Goal: Task Accomplishment & Management: Use online tool/utility

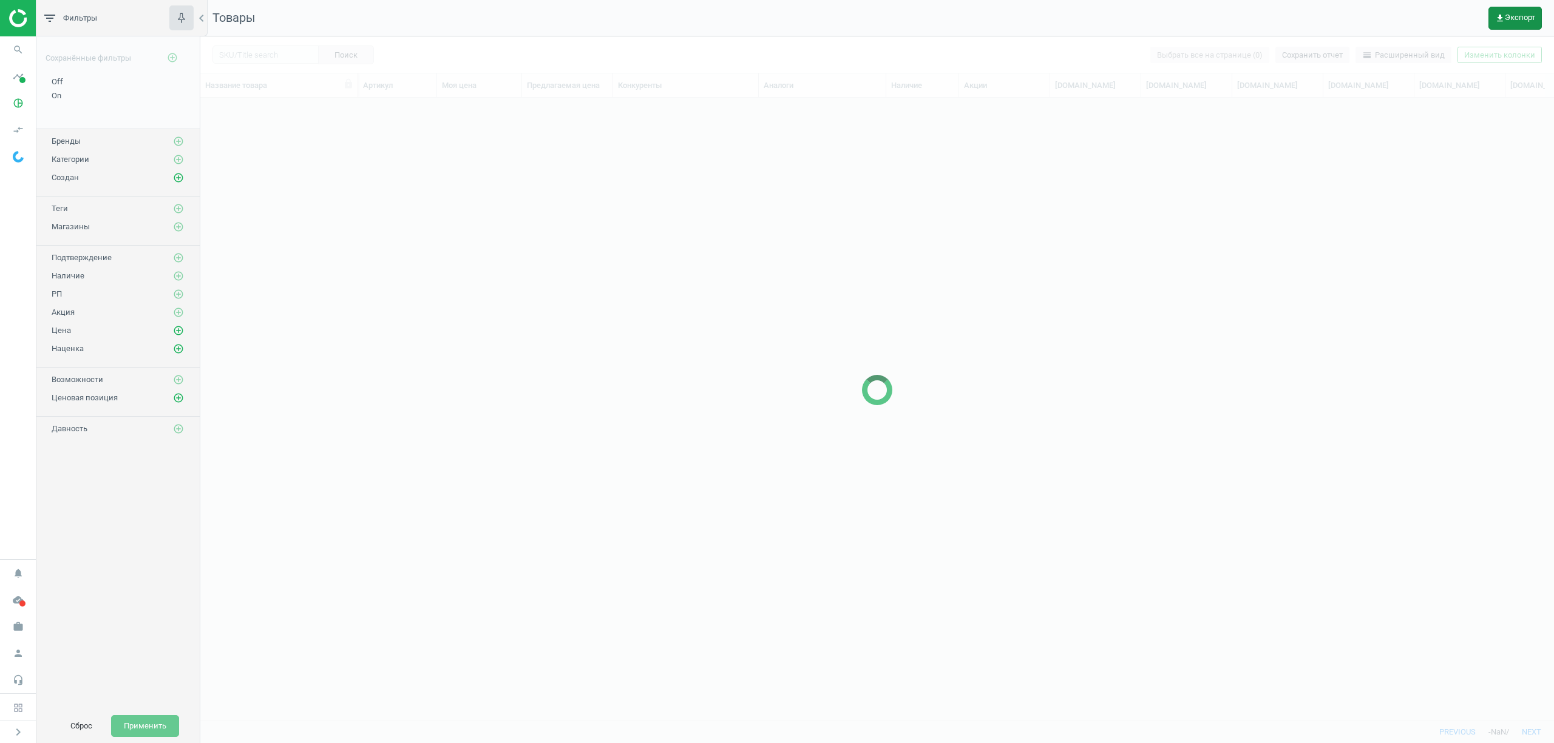
scroll to position [598, 1341]
click at [1516, 19] on span "get_app Экспорт" at bounding box center [1515, 18] width 40 height 10
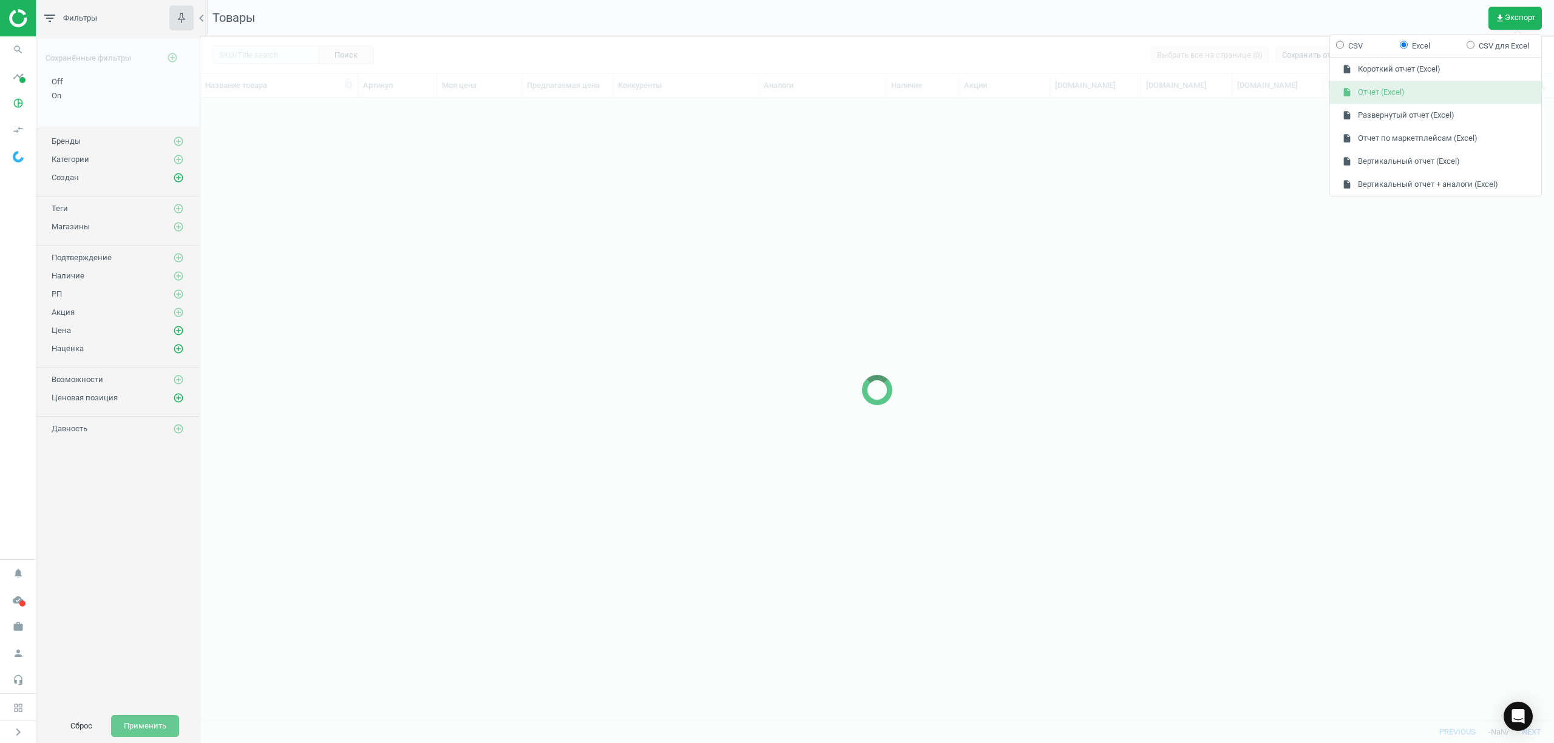
click at [1368, 95] on button "insert_drive_file Отчет (Excel)" at bounding box center [1435, 92] width 211 height 23
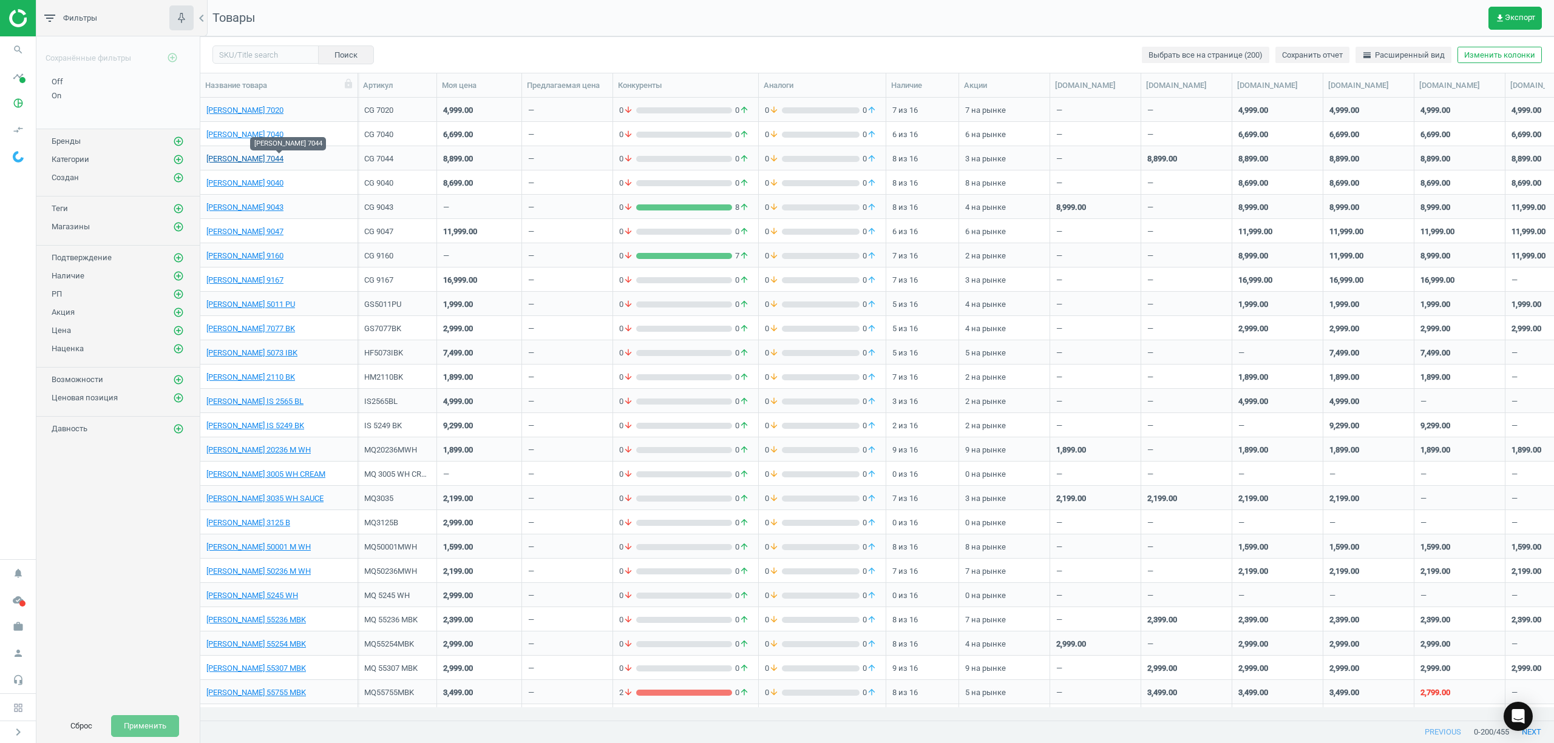
click at [257, 156] on link "[PERSON_NAME] 7044" at bounding box center [244, 159] width 77 height 11
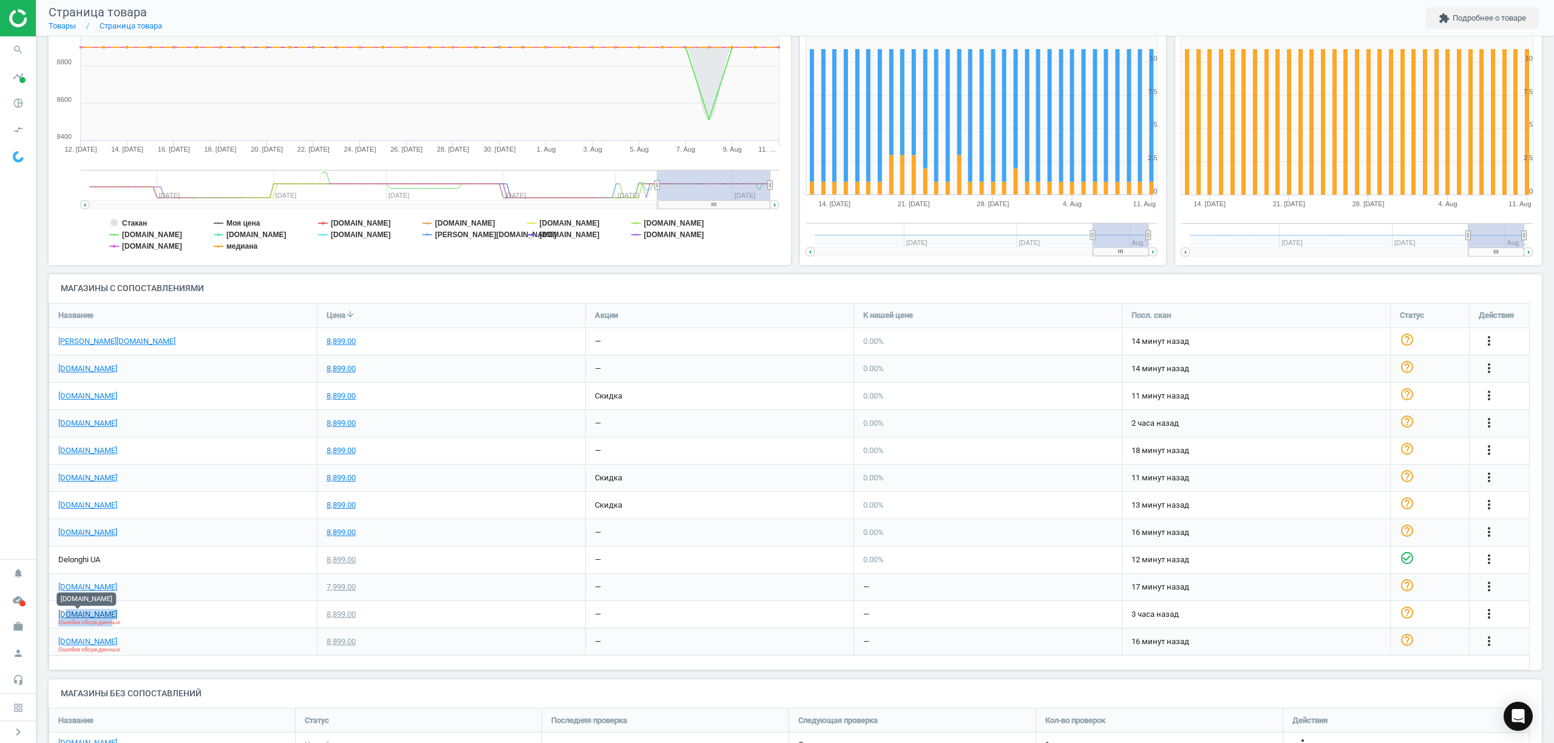
drag, startPoint x: 115, startPoint y: 621, endPoint x: 64, endPoint y: 615, distance: 52.0
click at [64, 615] on div "[DOMAIN_NAME] Ошибка сбора данных" at bounding box center [87, 614] width 59 height 11
click at [141, 606] on div "[DOMAIN_NAME] Ошибка сбора данных" at bounding box center [183, 614] width 268 height 27
drag, startPoint x: 117, startPoint y: 615, endPoint x: 68, endPoint y: 615, distance: 49.2
click at [68, 615] on div "[DOMAIN_NAME] Ошибка сбора данных" at bounding box center [183, 614] width 268 height 27
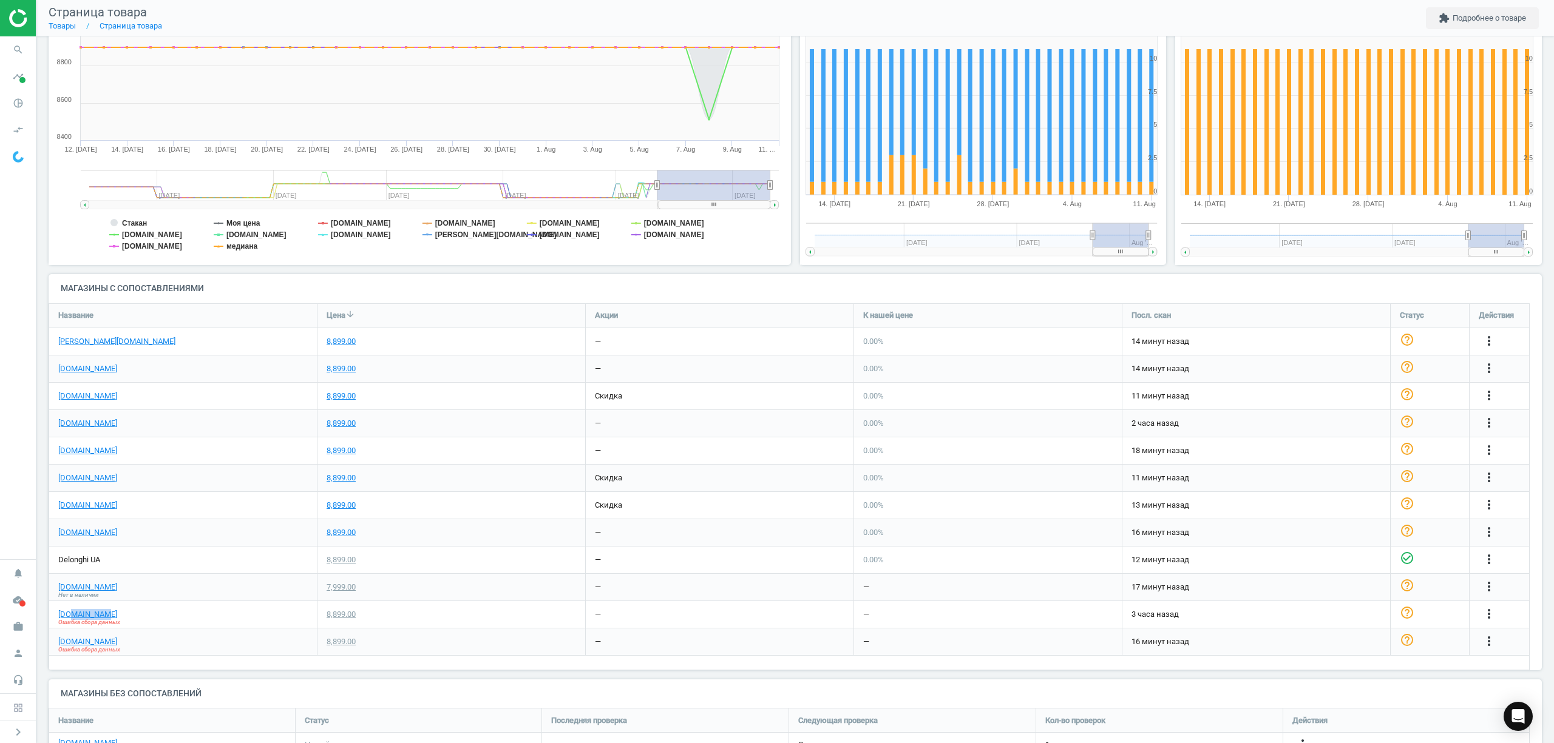
click at [118, 617] on div "[DOMAIN_NAME] Ошибка сбора данных" at bounding box center [183, 614] width 268 height 27
drag, startPoint x: 117, startPoint y: 617, endPoint x: 78, endPoint y: 615, distance: 38.9
click at [78, 615] on div "[DOMAIN_NAME] Ошибка сбора данных" at bounding box center [183, 614] width 268 height 27
click at [224, 476] on div "[DOMAIN_NAME]" at bounding box center [183, 478] width 268 height 27
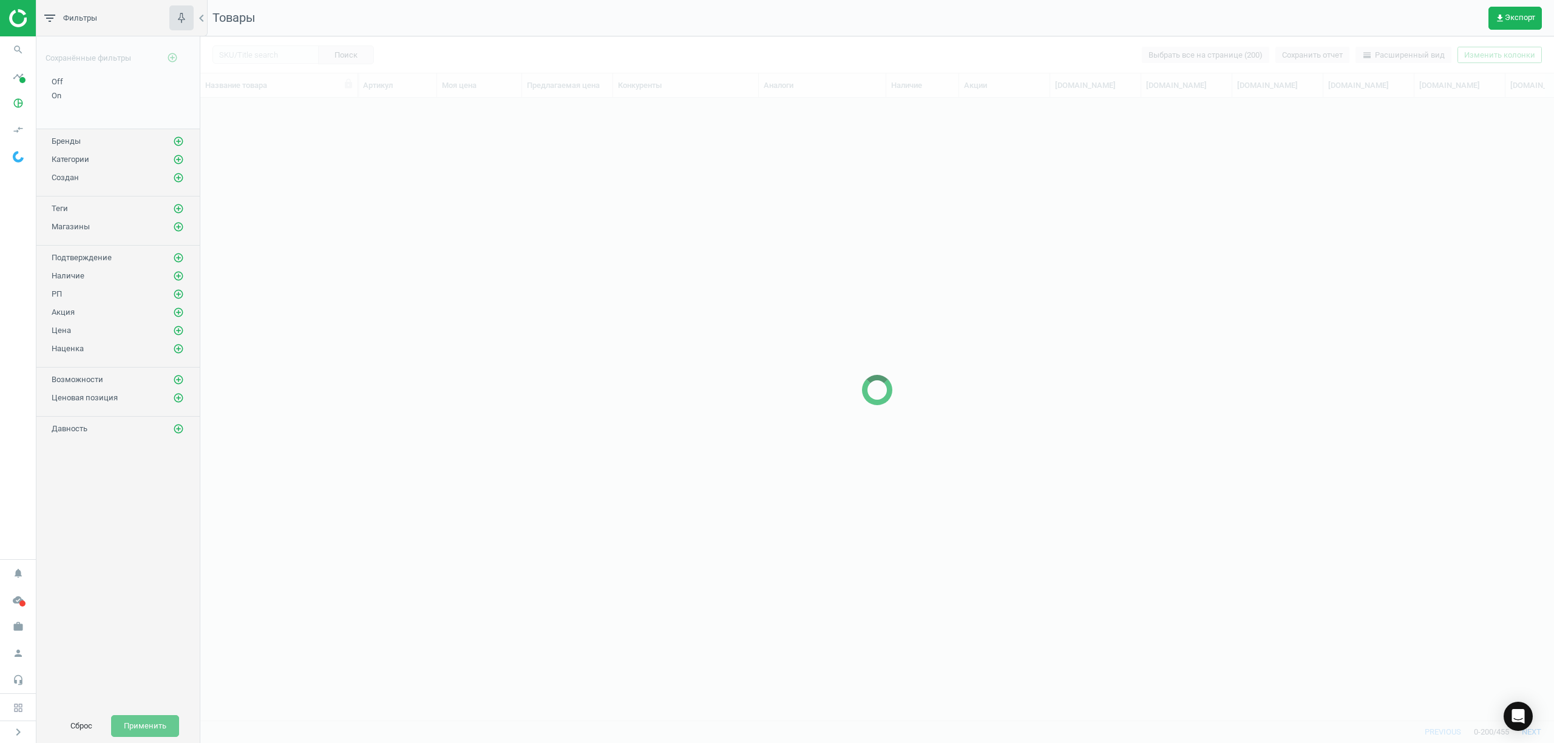
scroll to position [598, 1341]
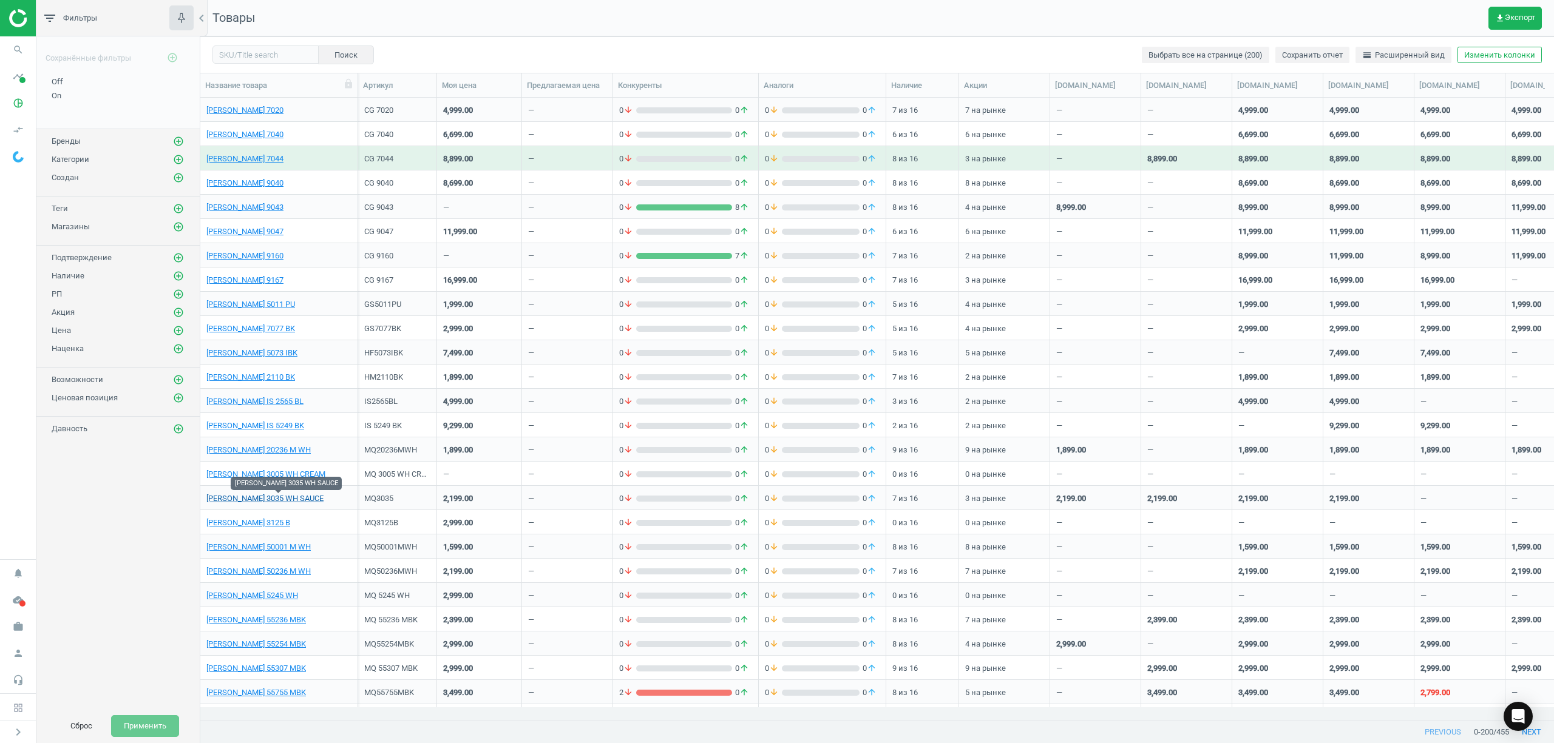
click at [253, 501] on link "[PERSON_NAME] 3035 WH SAUCE" at bounding box center [264, 498] width 117 height 11
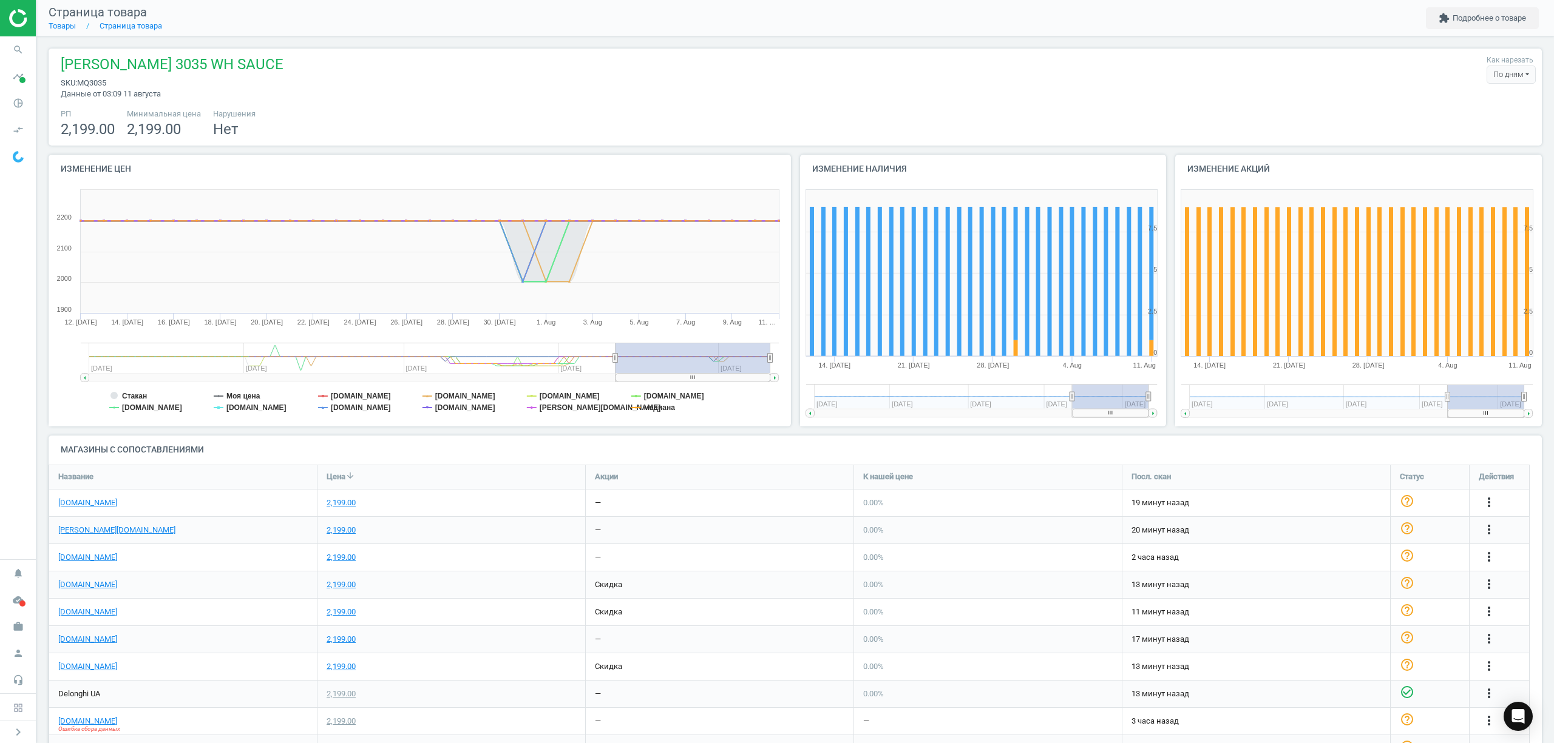
scroll to position [161, 0]
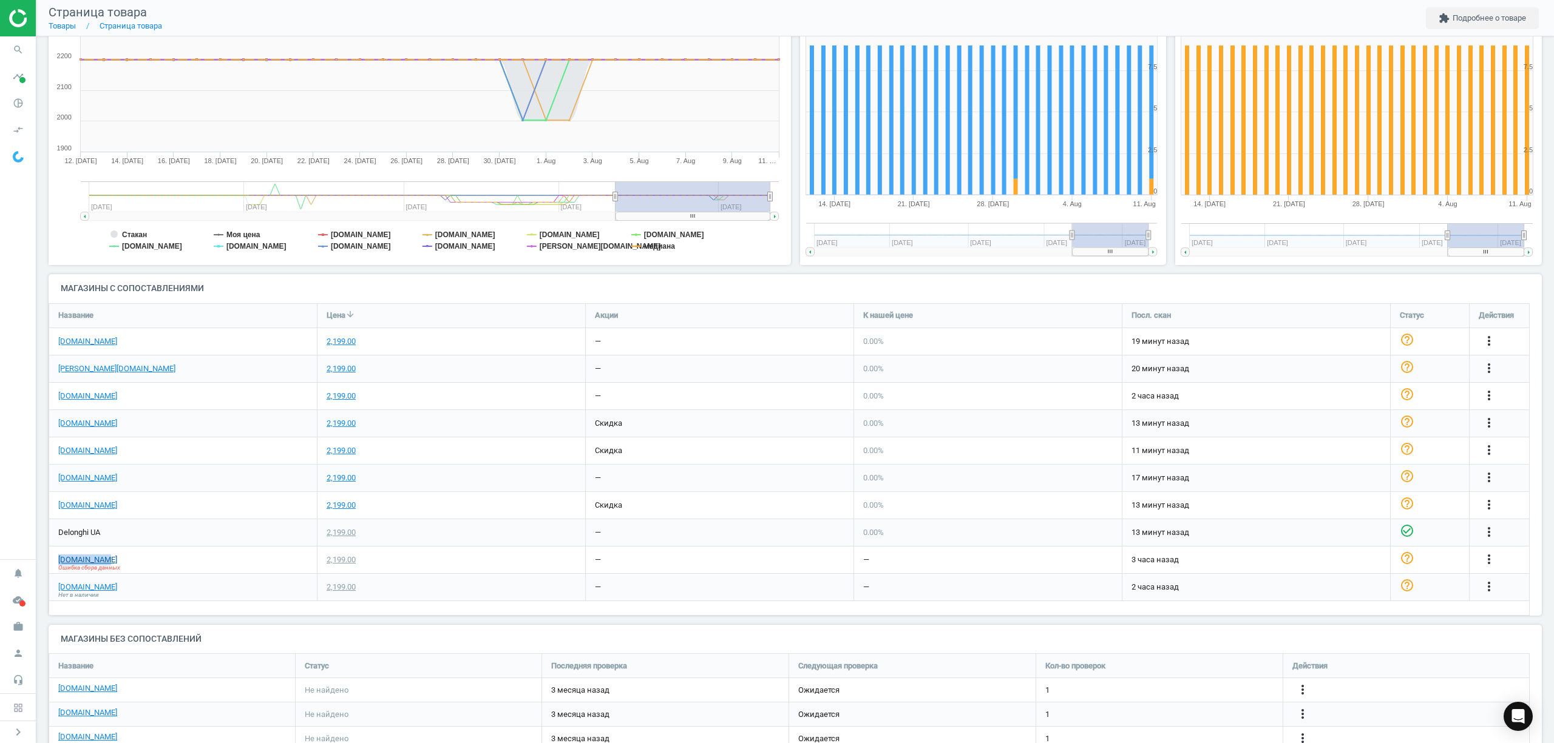
drag, startPoint x: 115, startPoint y: 561, endPoint x: 66, endPoint y: 560, distance: 48.6
click at [52, 561] on div "[DOMAIN_NAME] Ошибка сбора данных" at bounding box center [183, 560] width 268 height 27
copy link "[DOMAIN_NAME]"
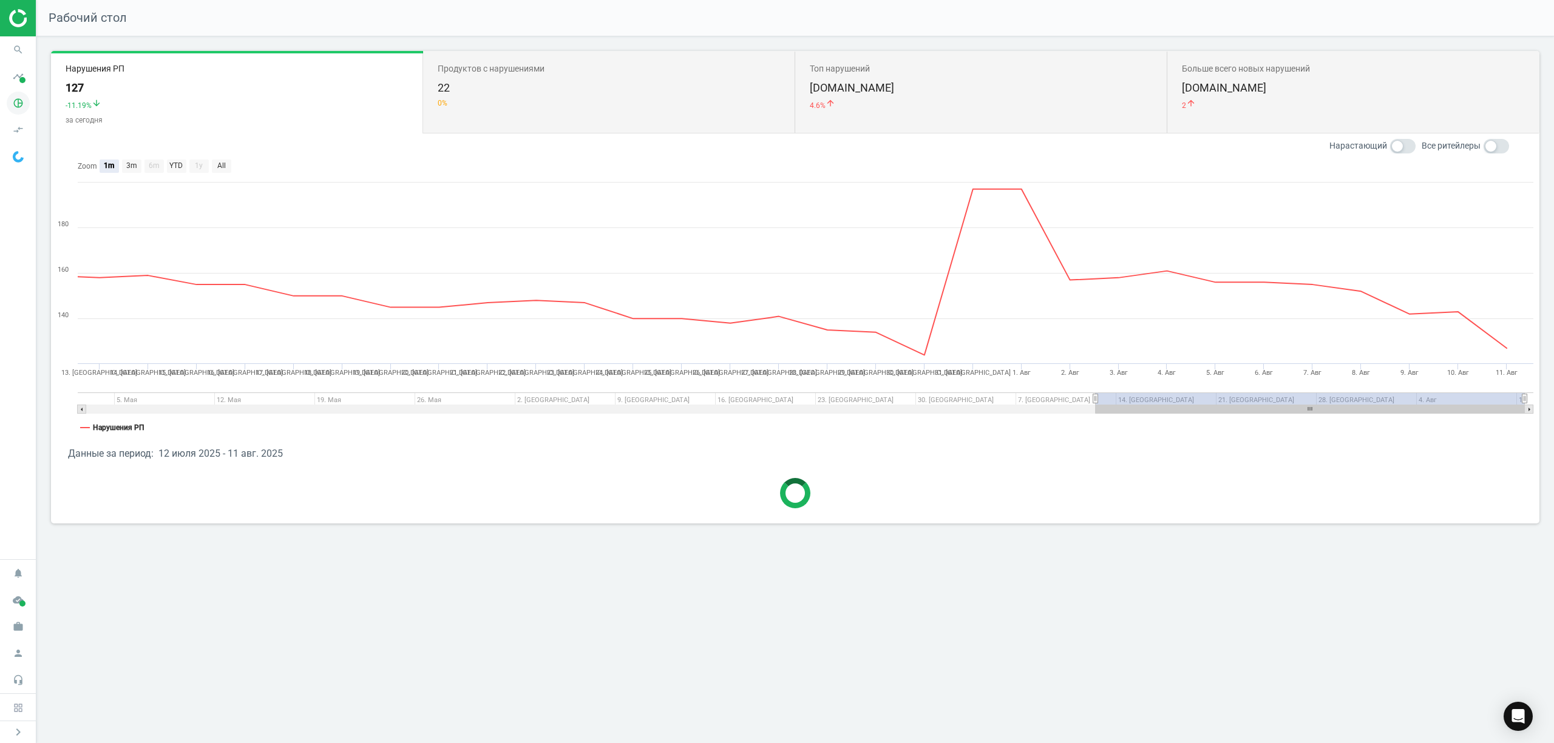
click at [19, 103] on icon "pie_chart_outlined" at bounding box center [18, 103] width 23 height 23
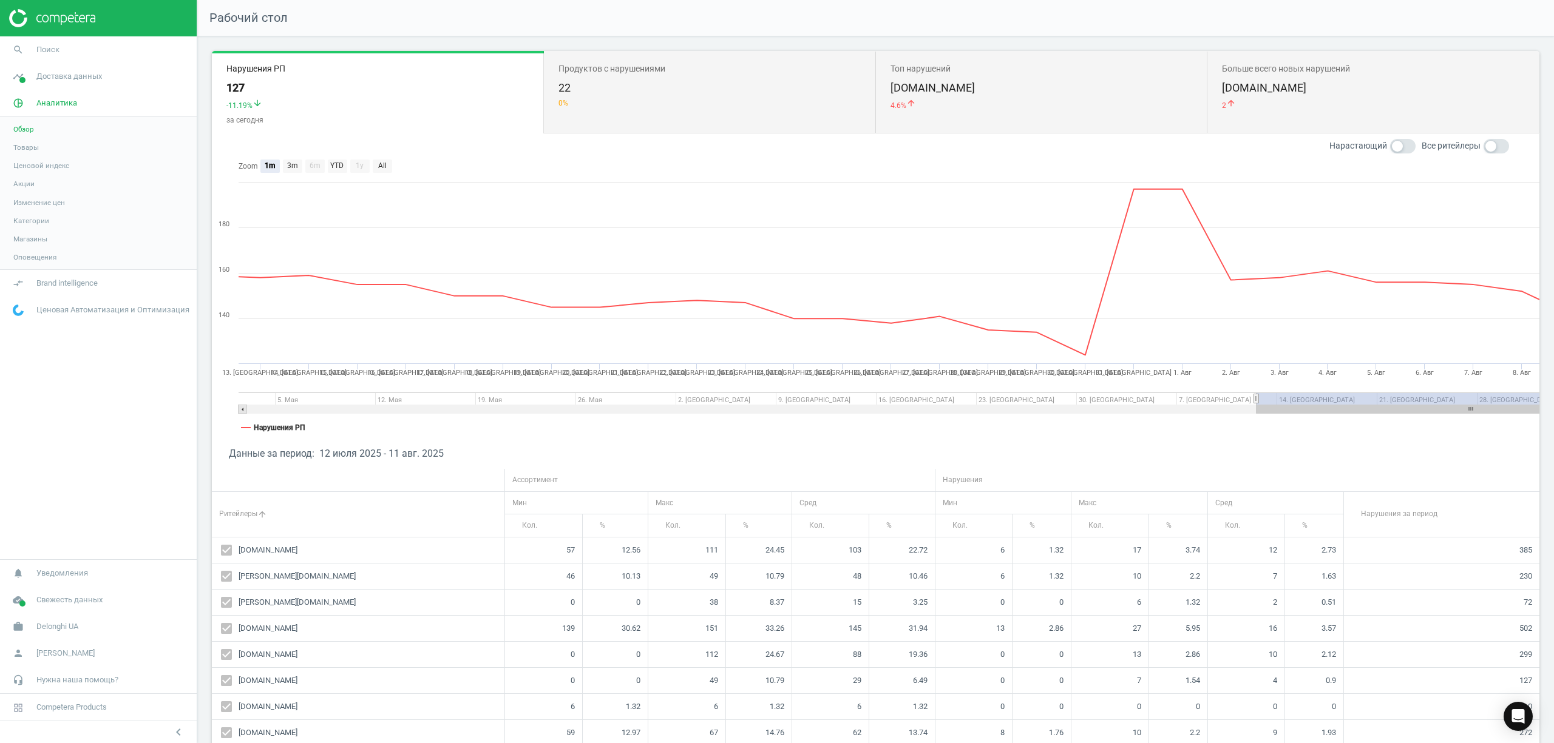
click at [30, 147] on span "Товары" at bounding box center [25, 148] width 25 height 10
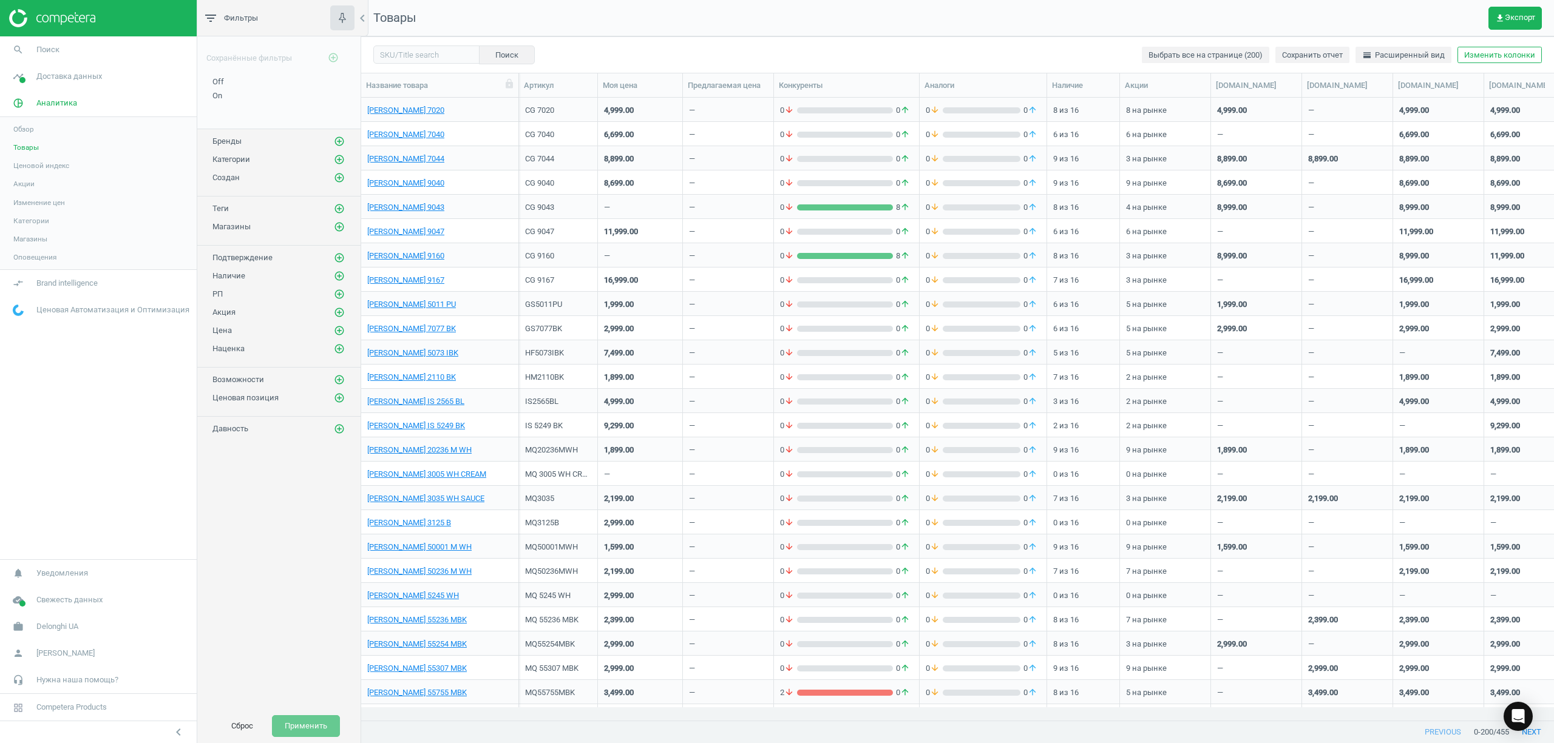
scroll to position [161, 0]
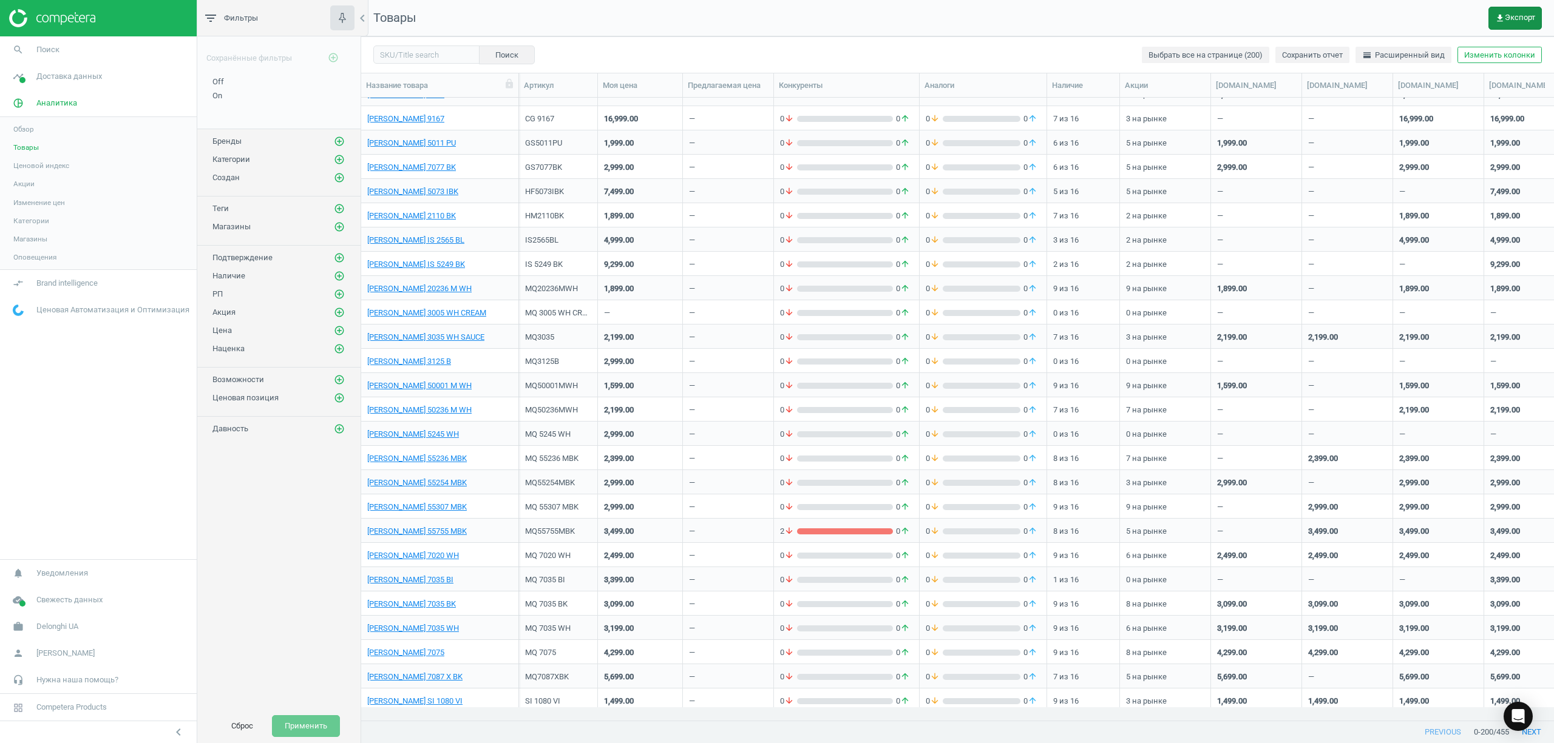
click at [1527, 18] on span "get_app Экспорт" at bounding box center [1515, 18] width 40 height 10
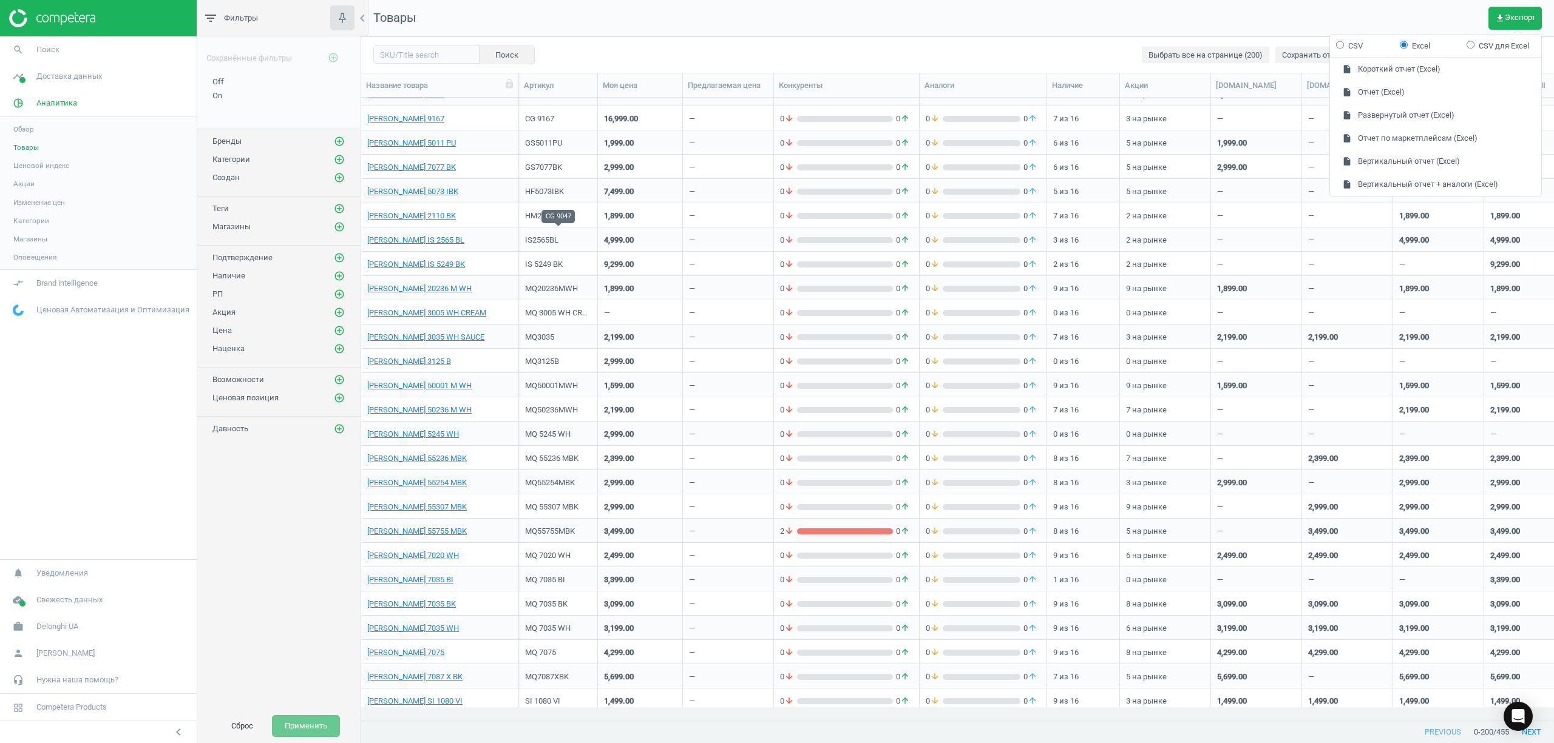
scroll to position [0, 0]
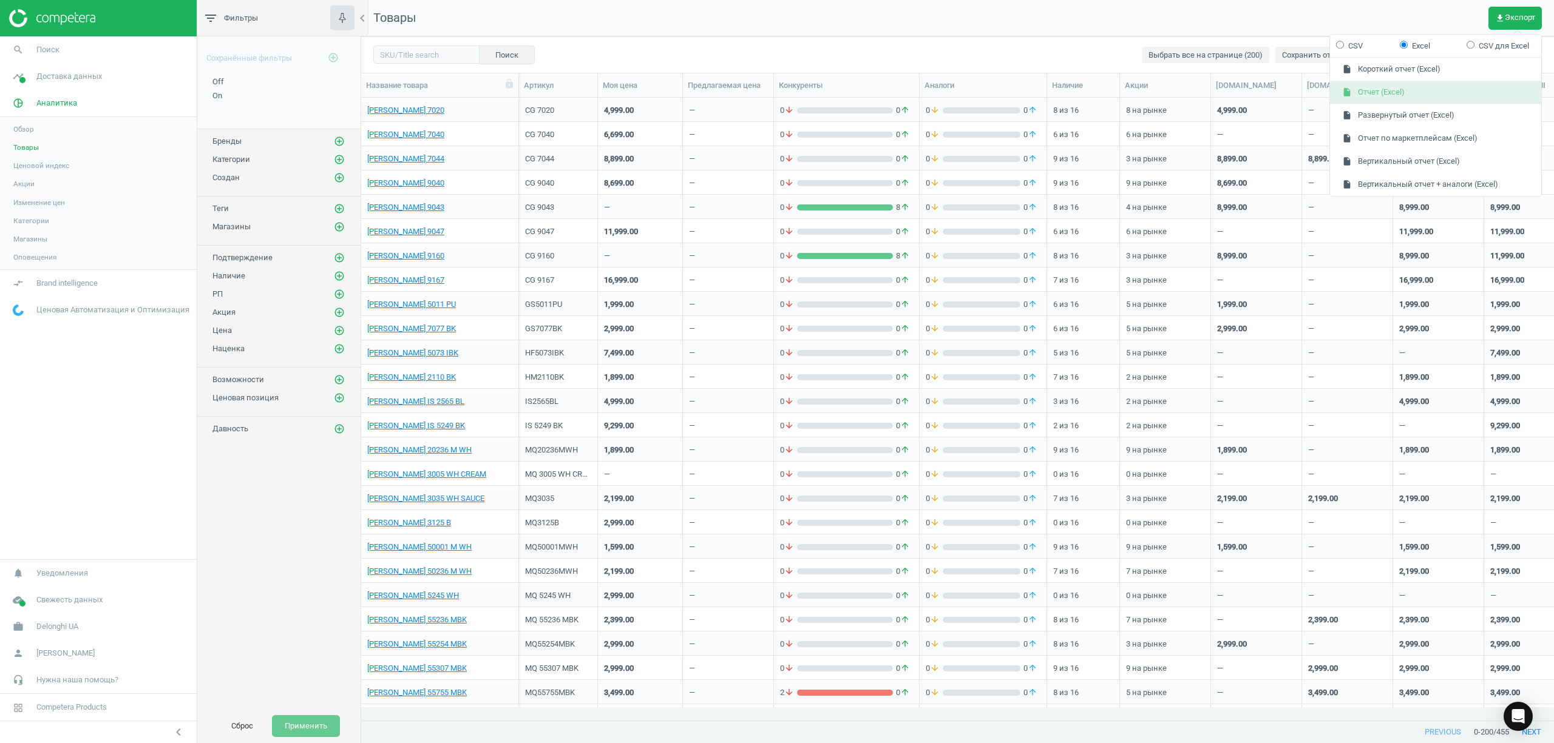
click at [1369, 92] on button "insert_drive_file Отчет (Excel)" at bounding box center [1435, 92] width 211 height 23
click at [586, 30] on nav "Товары get_app Экспорт" at bounding box center [957, 18] width 1192 height 36
click at [16, 47] on icon "search" at bounding box center [18, 49] width 23 height 23
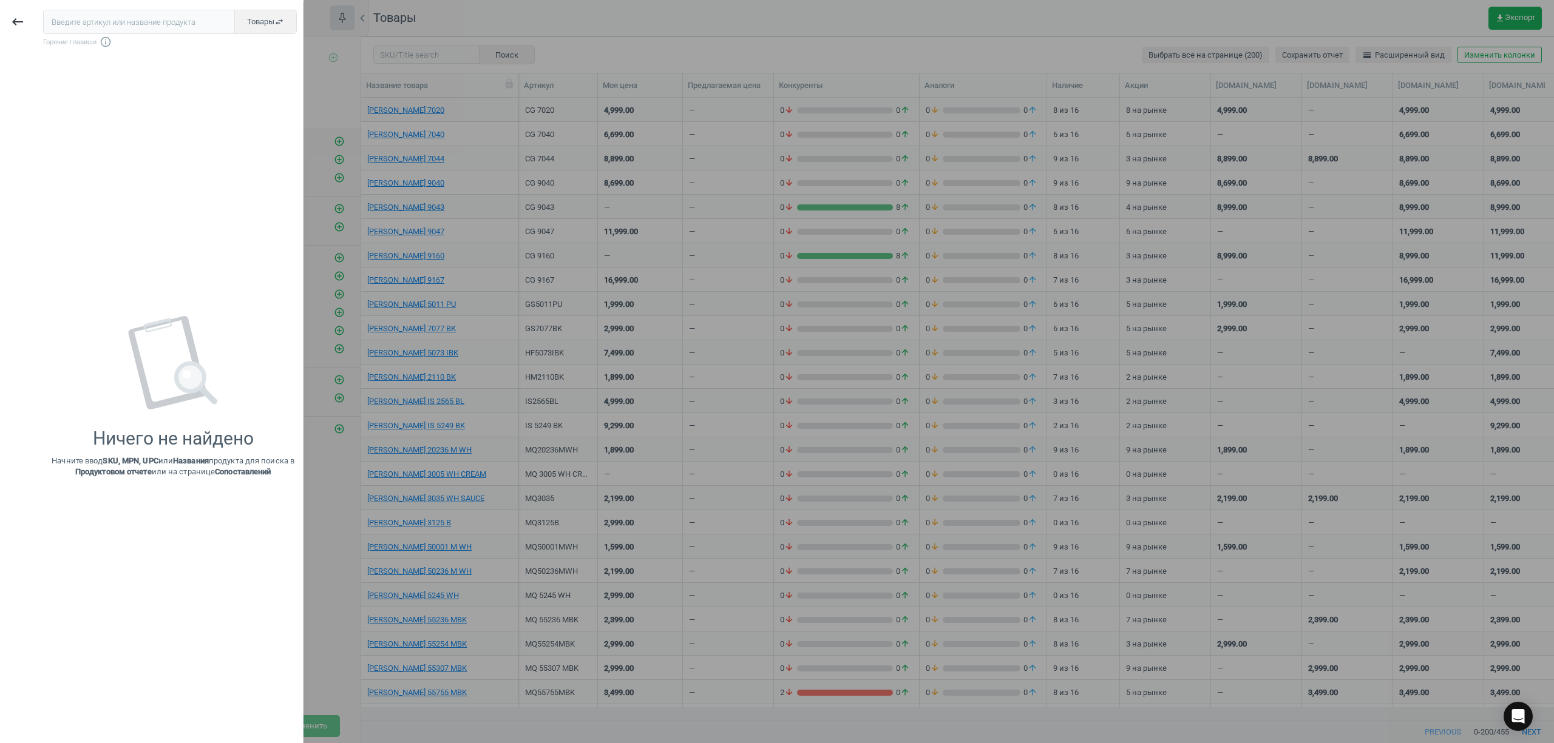
click at [78, 24] on input "text" at bounding box center [139, 22] width 192 height 24
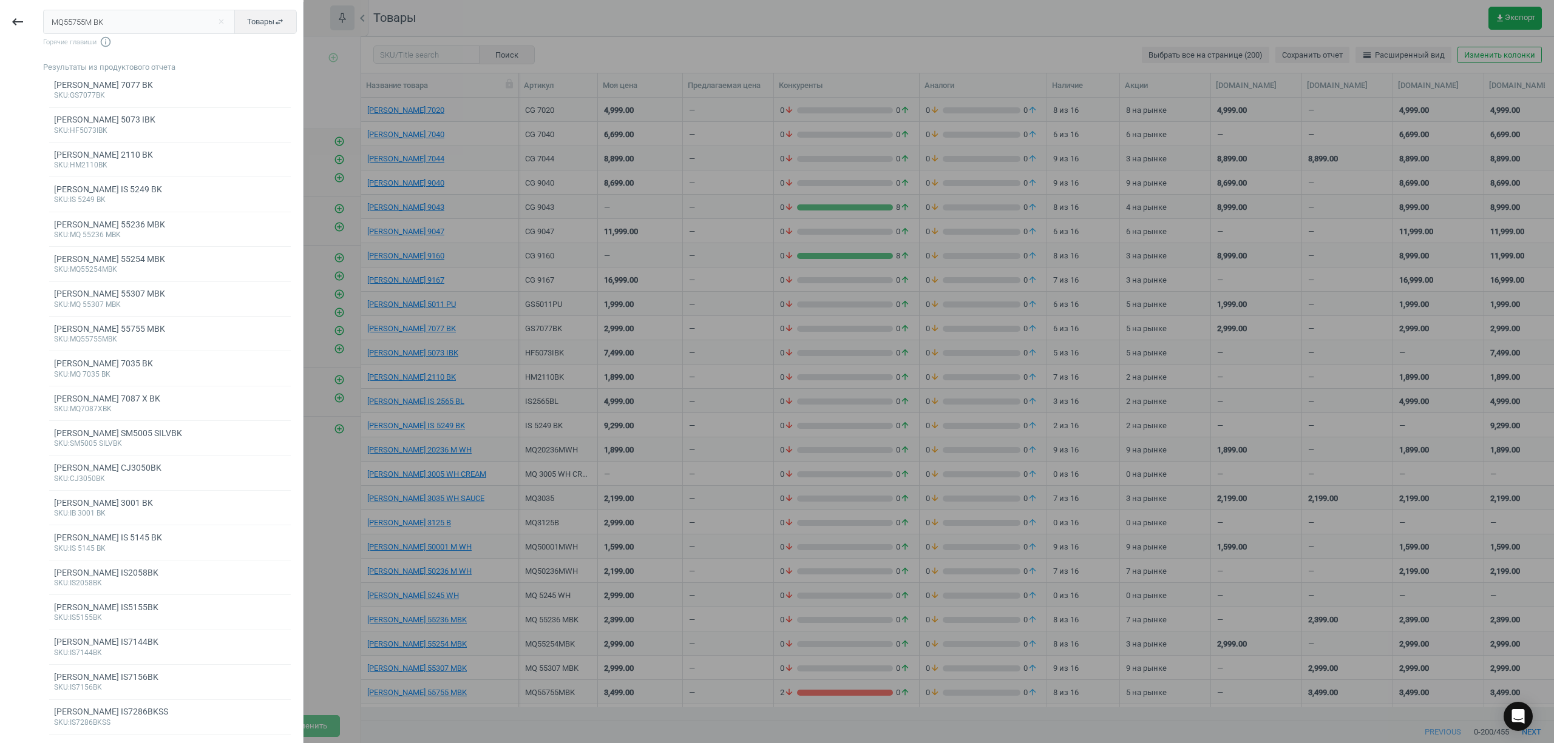
drag, startPoint x: 136, startPoint y: 27, endPoint x: 0, endPoint y: 17, distance: 136.3
click at [0, 17] on div "keyboard_backspace MQ55755M BK close Товары swap_horiz Горячие главиши info_out…" at bounding box center [151, 373] width 303 height 743
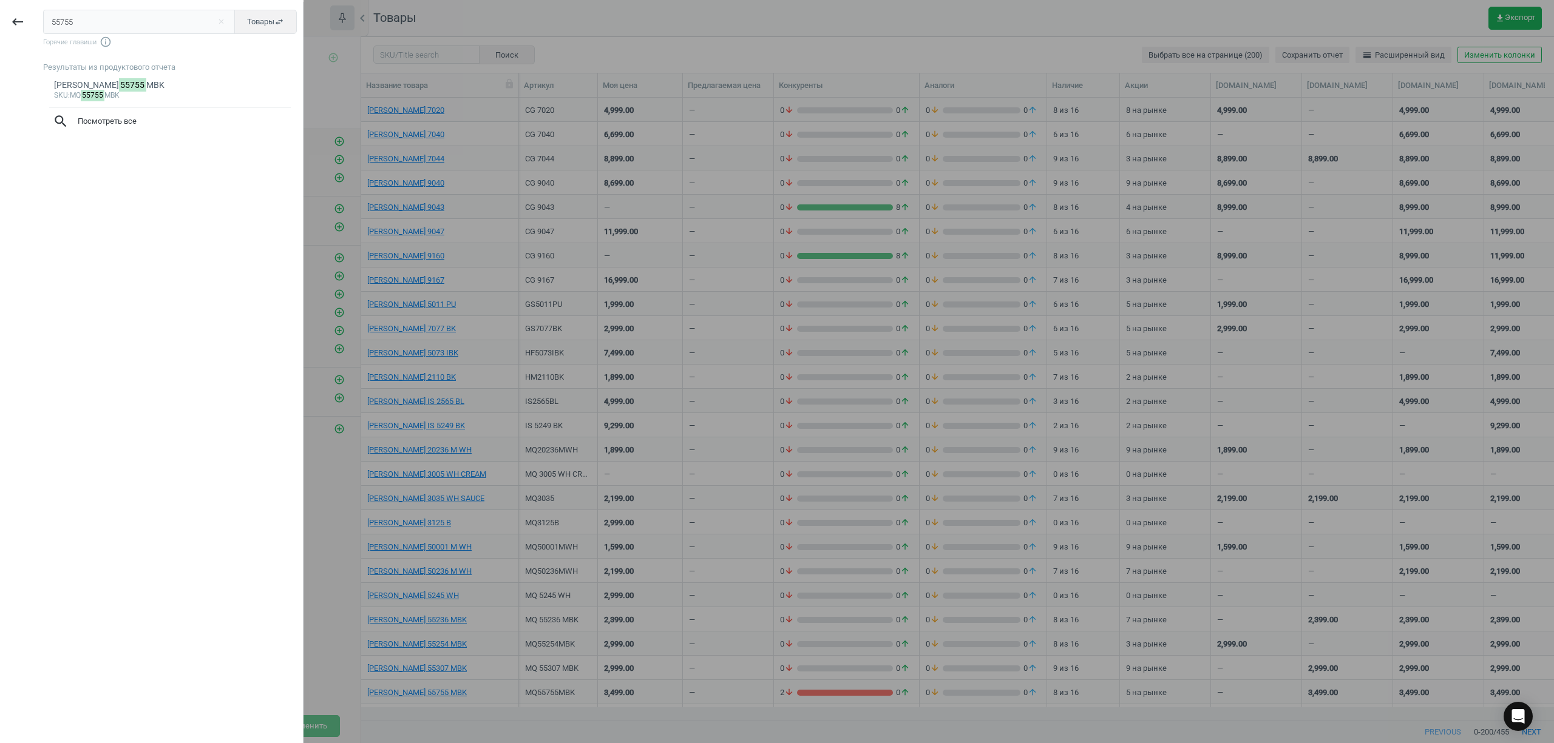
type input "55755"
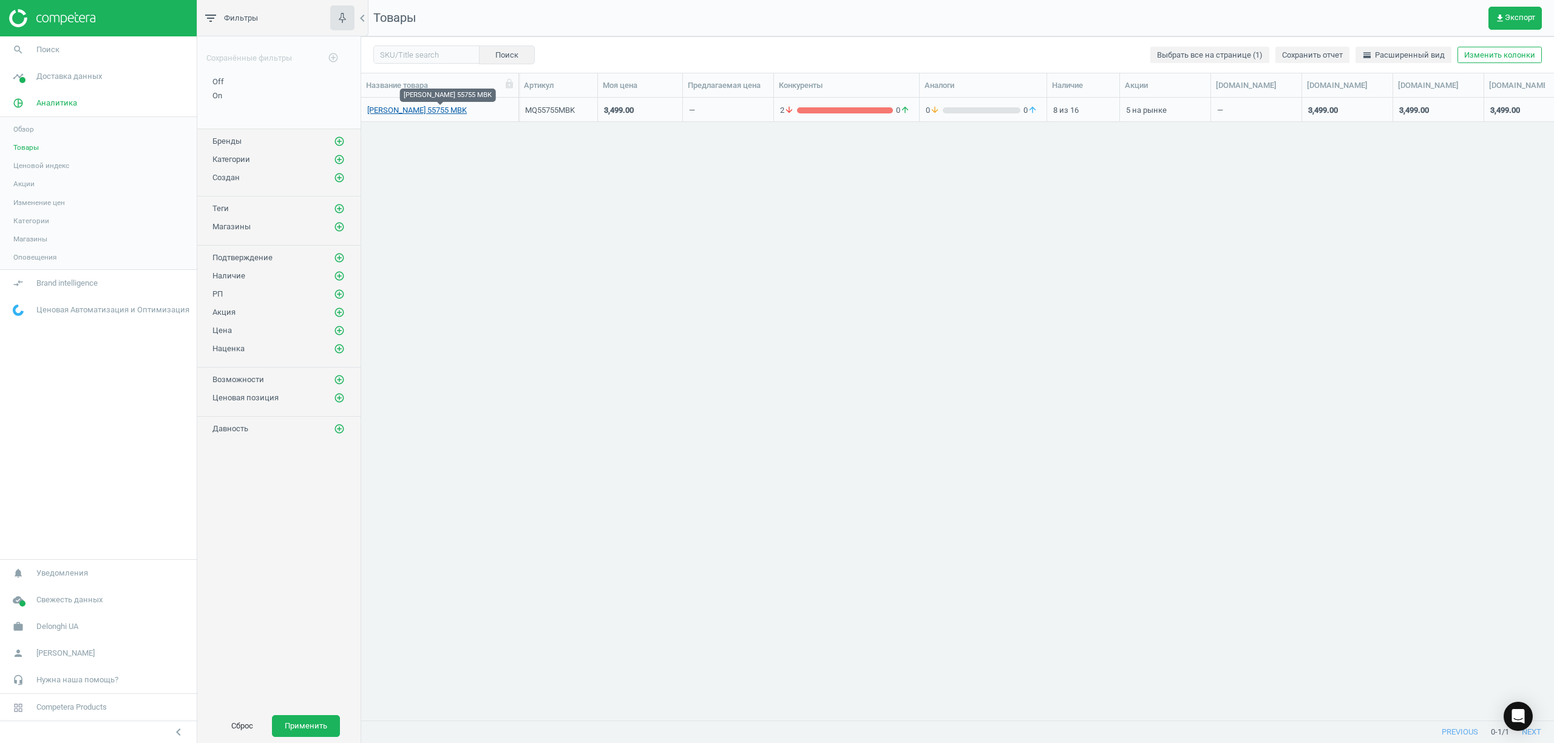
click at [413, 110] on link "[PERSON_NAME] 55755 MBK" at bounding box center [417, 110] width 100 height 11
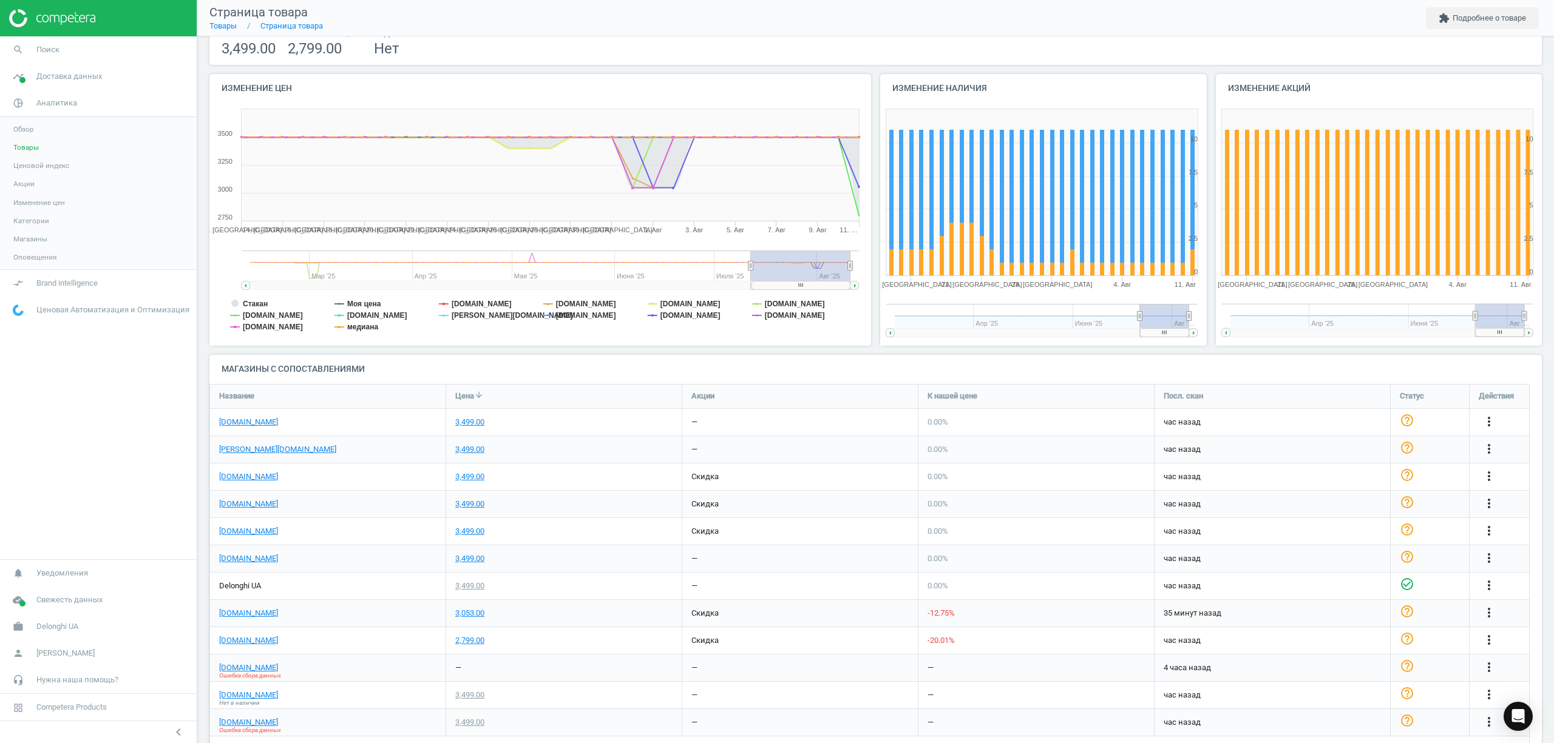
scroll to position [309, 0]
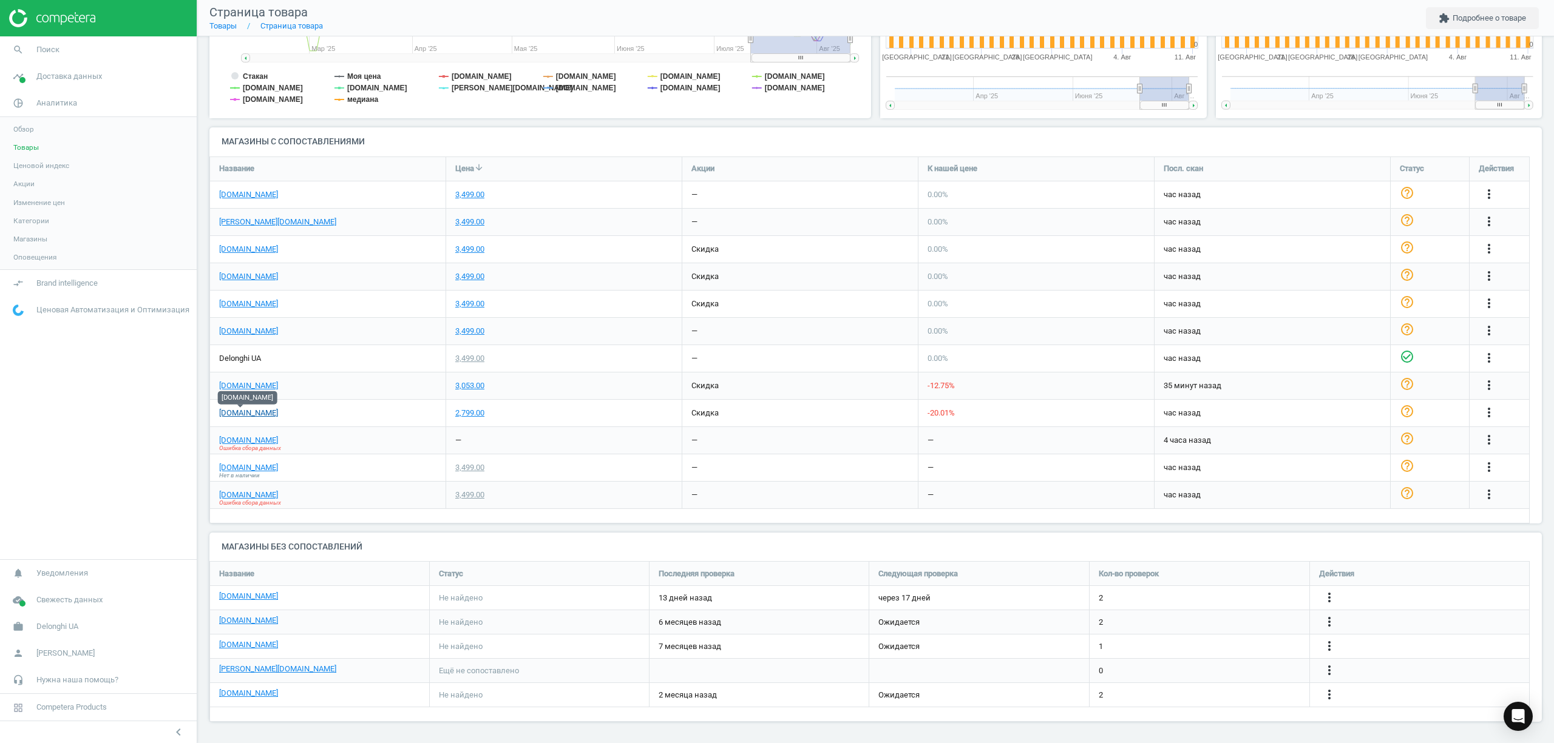
click at [225, 411] on link "[DOMAIN_NAME]" at bounding box center [248, 413] width 59 height 11
click at [224, 382] on link "[DOMAIN_NAME]" at bounding box center [248, 386] width 59 height 11
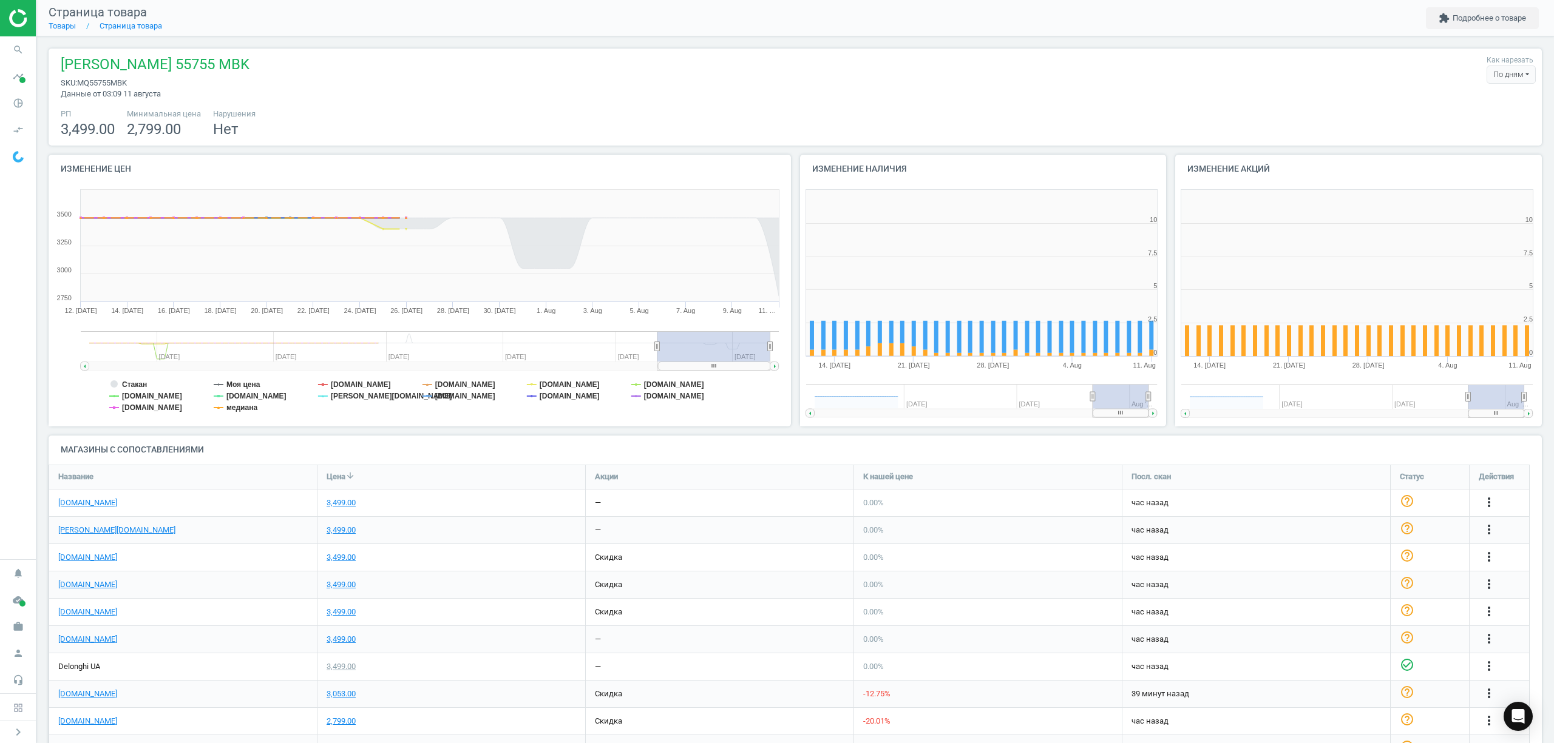
scroll to position [268, 388]
